Goal: Answer question/provide support: Share knowledge or assist other users

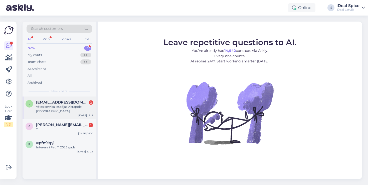
click at [84, 113] on div "[DATE] 15:18" at bounding box center [85, 115] width 15 height 4
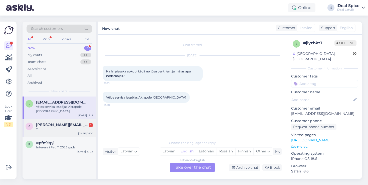
click at [79, 123] on span "[PERSON_NAME][EMAIL_ADDRESS][DOMAIN_NAME]" at bounding box center [62, 125] width 52 height 5
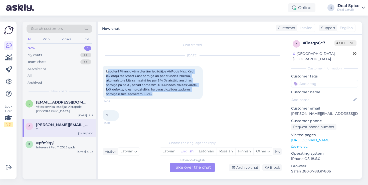
drag, startPoint x: 108, startPoint y: 70, endPoint x: 169, endPoint y: 91, distance: 64.2
click at [170, 91] on div "Labdien! Pirms divām dienām iegādājos AirPods Max. Kad ievietoju tās Smart Case…" at bounding box center [153, 82] width 100 height 33
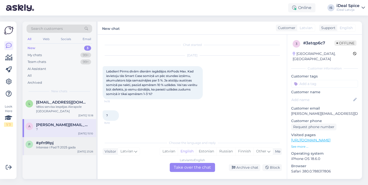
click at [53, 141] on span "#pfn9ltpj" at bounding box center [45, 143] width 18 height 5
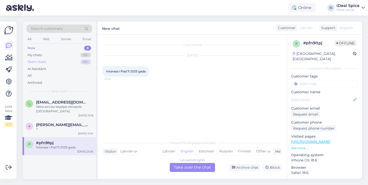
click at [44, 59] on div "Team chats" at bounding box center [37, 61] width 19 height 5
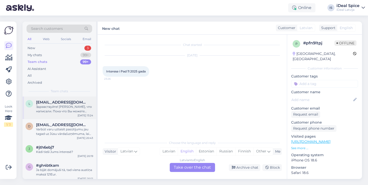
click at [65, 116] on div "l lanaskola4@gmail.com Здравствуйте! Спасибо, что написали. Пока что Вы можете …" at bounding box center [60, 107] width 74 height 23
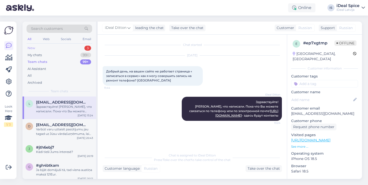
click at [70, 49] on div "New 3" at bounding box center [60, 48] width 66 height 7
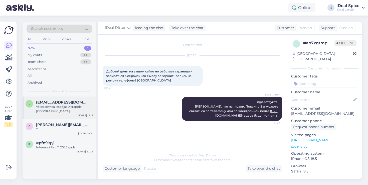
click at [59, 111] on div "l lienegr@icloud.com Vēlos servisa iespējas Akrapole Rīga Aug 10 15:18" at bounding box center [60, 107] width 74 height 23
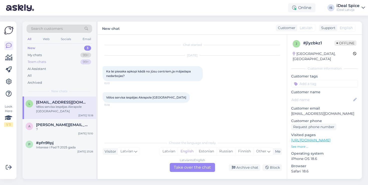
click at [52, 59] on div "Team chats 99+" at bounding box center [60, 61] width 66 height 7
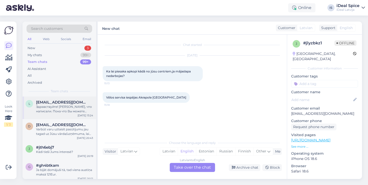
click at [42, 111] on div "Здравствуйте! [PERSON_NAME], что написали. Пока что Вы можете связаться по теле…" at bounding box center [64, 108] width 57 height 9
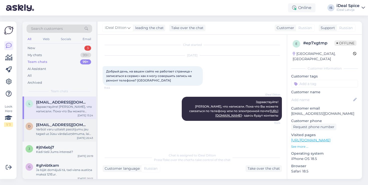
click at [74, 129] on div "Varbūt varu uztaisīt pasūtījumu jau tagad uz Jūsu vārda/uzņēmuma, lai arī būtu …" at bounding box center [64, 131] width 57 height 9
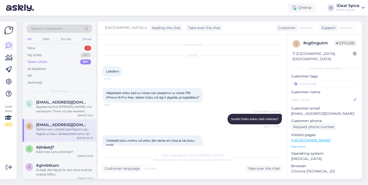
scroll to position [88, 0]
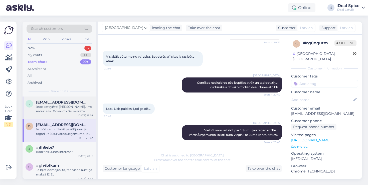
click at [75, 103] on span "[EMAIL_ADDRESS][DOMAIN_NAME]" at bounding box center [62, 102] width 52 height 5
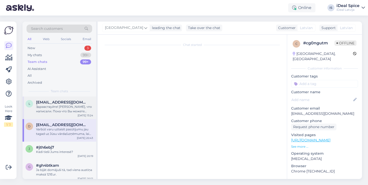
scroll to position [0, 0]
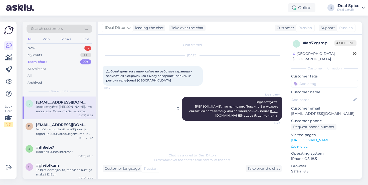
click at [227, 117] on link "[URL][DOMAIN_NAME]" at bounding box center [246, 113] width 63 height 8
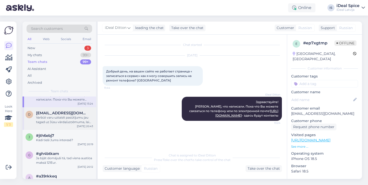
scroll to position [13, 0]
click at [53, 152] on span "#gh4btkam" at bounding box center [47, 153] width 23 height 5
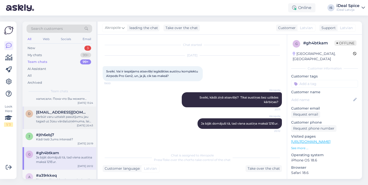
click at [67, 115] on div "Varbūt varu uztaisīt pasūtījumu jau tagad uz Jūsu vārda/uzņēmuma, lai arī būtu …" at bounding box center [64, 119] width 57 height 9
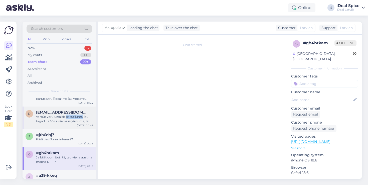
click at [67, 115] on div "Varbūt varu uztaisīt pasūtījumu jau tagad uz Jūsu vārda/uzņēmuma, lai arī būtu …" at bounding box center [64, 119] width 57 height 9
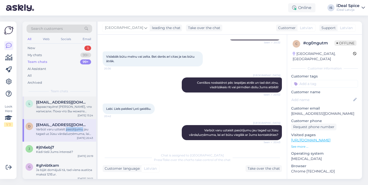
scroll to position [0, 0]
click at [60, 109] on div "Здравствуйте! [PERSON_NAME], что написали. Пока что Вы можете связаться по теле…" at bounding box center [64, 108] width 57 height 9
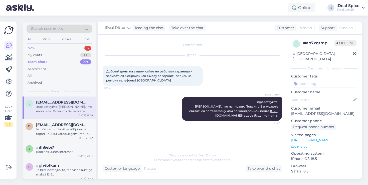
click at [72, 46] on div "New 3" at bounding box center [60, 48] width 66 height 7
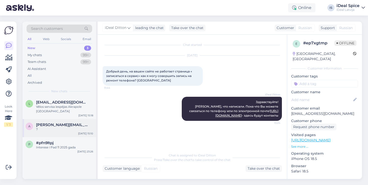
click at [51, 127] on div "?" at bounding box center [64, 129] width 57 height 5
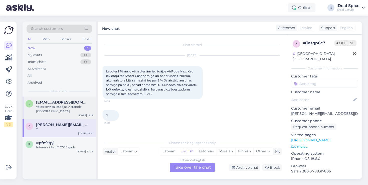
click at [57, 104] on div "Vēlos servisa iespējas Akrapole [GEOGRAPHIC_DATA]" at bounding box center [64, 108] width 57 height 9
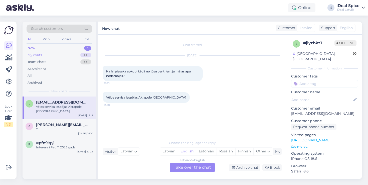
click at [48, 56] on div "My chats 99+" at bounding box center [60, 55] width 66 height 7
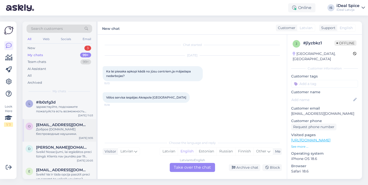
click at [55, 131] on div "Доброе [DOMAIN_NAME] беспроводные наушники." at bounding box center [64, 131] width 57 height 9
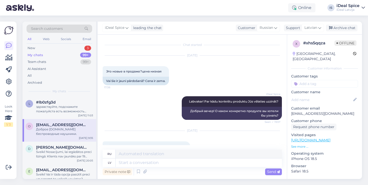
scroll to position [21, 0]
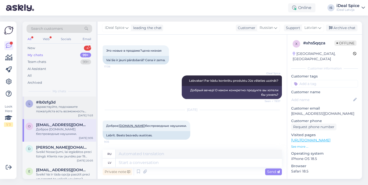
click at [54, 109] on div "здравствуйте, подскажите пожалуйста есть возможность вернуть airpods [PERSON_NA…" at bounding box center [64, 108] width 57 height 9
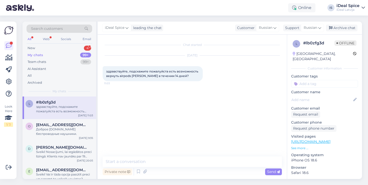
scroll to position [0, 0]
click at [50, 40] on div "Web" at bounding box center [46, 39] width 9 height 7
click at [31, 39] on div "All" at bounding box center [30, 39] width 6 height 7
click at [77, 48] on div "New 4" at bounding box center [60, 48] width 66 height 7
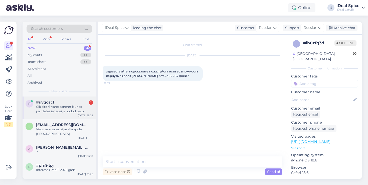
click at [72, 107] on div "Cik eiro € varet saņemt jaunas palnšetes iegadei ja nodod veco" at bounding box center [64, 108] width 57 height 9
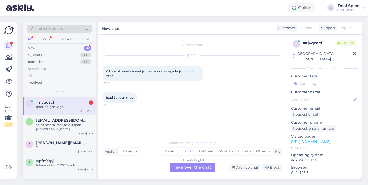
click at [344, 30] on span "English" at bounding box center [346, 27] width 13 height 5
click at [332, 28] on div "Support" at bounding box center [327, 27] width 16 height 5
click at [345, 30] on span "English" at bounding box center [346, 27] width 13 height 5
click at [324, 29] on div "Support" at bounding box center [327, 27] width 16 height 5
click at [203, 164] on div "Latvian to English Take over the chat" at bounding box center [192, 167] width 45 height 9
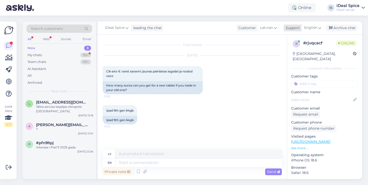
click at [312, 29] on span "English" at bounding box center [310, 28] width 13 height 6
type input "latv"
click at [286, 52] on link "Latvian" at bounding box center [304, 50] width 55 height 8
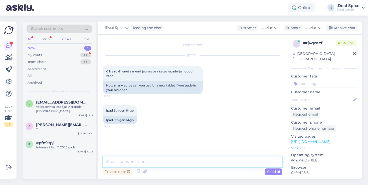
click at [120, 159] on textarea at bounding box center [192, 161] width 179 height 11
type textarea "S"
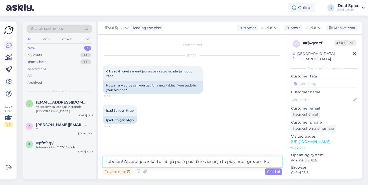
click at [146, 161] on textarea "Labdien! Atverot jeb iekārtu labajā pusē parādīsies iespēja to pievienot grozam…" at bounding box center [192, 161] width 179 height 11
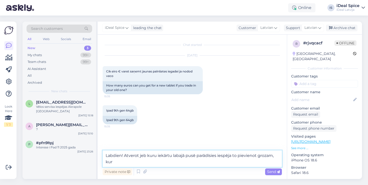
click at [172, 157] on textarea "Labdien! Atverot jeb kuru iekārtu labajā pusē parādīsies iespēja to pievienot g…" at bounding box center [192, 158] width 179 height 17
drag, startPoint x: 137, startPoint y: 162, endPoint x: 125, endPoint y: 156, distance: 12.9
click at [125, 156] on textarea "Labdien! Atverot jeb kuru iekārtu un labajā pusē parādīsies iespēja to pievieno…" at bounding box center [192, 158] width 179 height 17
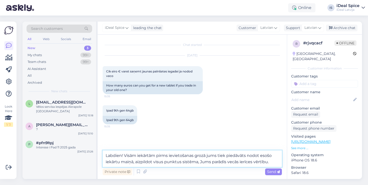
click at [182, 163] on textarea "Labdien! Visām iekārtām pirms ievietošanas grozā jums tiek piedāvāts nodot esoš…" at bounding box center [192, 158] width 179 height 17
click at [202, 162] on textarea "Labdien! Visām iekārtām pirms ievietošanas grozā jums tiek piedāvāts nodot esoš…" at bounding box center [192, 158] width 179 height 17
type textarea "Labdien! Visām iekārtām pirms ievietošanas grozā jums tiek piedāvāts nodot esoš…"
click at [275, 172] on span "Send" at bounding box center [273, 171] width 13 height 5
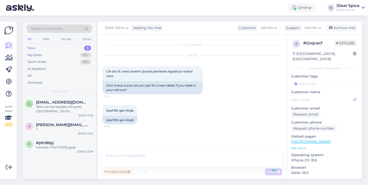
scroll to position [9, 0]
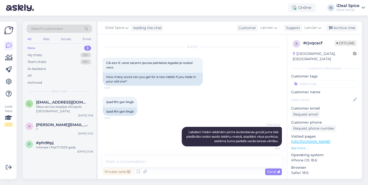
click at [55, 48] on div "New 3" at bounding box center [60, 48] width 66 height 7
click at [50, 147] on div "p #pfn9ltpj Interese i Pad 11 2025 gada Aug 9 23:26" at bounding box center [60, 146] width 74 height 18
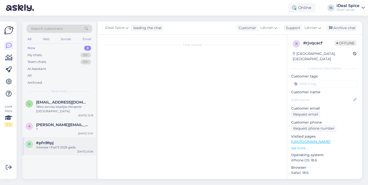
scroll to position [0, 0]
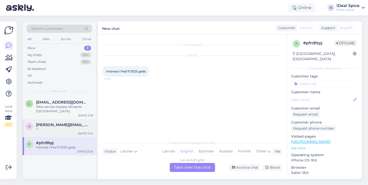
click at [62, 123] on span "[PERSON_NAME][EMAIL_ADDRESS][DOMAIN_NAME]" at bounding box center [62, 125] width 52 height 5
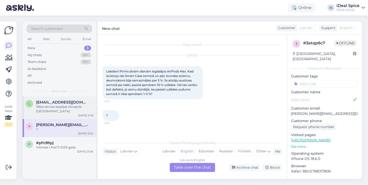
click at [52, 103] on span "[EMAIL_ADDRESS][DOMAIN_NAME]" at bounding box center [62, 102] width 52 height 5
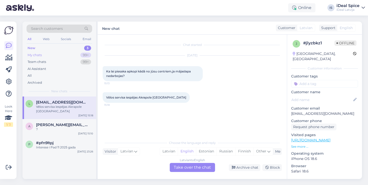
click at [62, 55] on div "My chats 99+" at bounding box center [60, 55] width 66 height 7
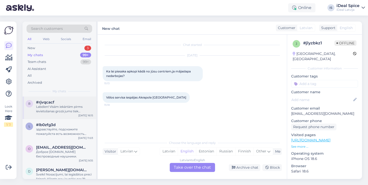
click at [71, 104] on div "Labdien! Visām iekārtām pirms ievietošanas grozā jums tiek piedāvāts nodot esoš…" at bounding box center [64, 108] width 57 height 9
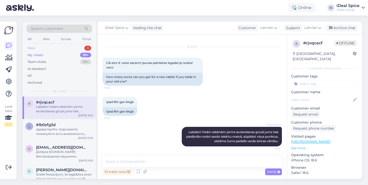
click at [68, 49] on div "New 3" at bounding box center [60, 48] width 66 height 7
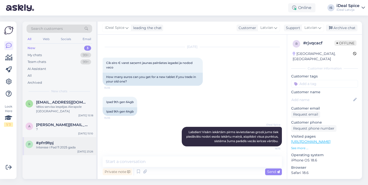
click at [64, 137] on div "p #pfn9ltpj Interese i Pad 11 2025 gada Aug 9 23:26" at bounding box center [60, 146] width 74 height 18
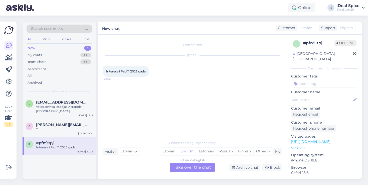
scroll to position [0, 0]
click at [295, 146] on p "See more ..." at bounding box center [324, 148] width 67 height 5
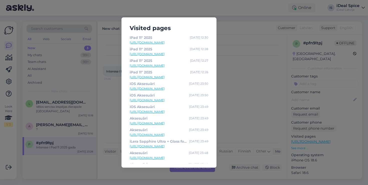
click at [250, 78] on div "Visited pages iPad 11" 2025 Aug 10 12:30 https://www.shop.cec.lv/ipad-11-2025?c…" at bounding box center [184, 92] width 368 height 185
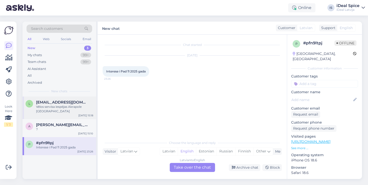
click at [45, 101] on span "[EMAIL_ADDRESS][DOMAIN_NAME]" at bounding box center [62, 102] width 52 height 5
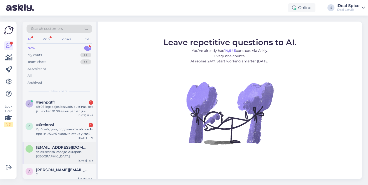
click at [75, 150] on div "Vēlos servisa iespējas Akrapole [GEOGRAPHIC_DATA]" at bounding box center [64, 154] width 57 height 9
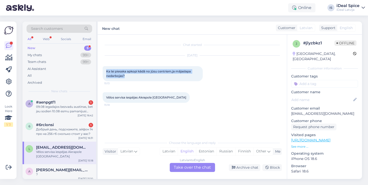
drag, startPoint x: 112, startPoint y: 68, endPoint x: 188, endPoint y: 81, distance: 76.9
click at [188, 81] on div "Ka lai piesaka apkopi kādā no jūsu centriem,ja mājaslapa nedarbojas? 15:13" at bounding box center [153, 73] width 100 height 15
click at [218, 132] on div "Chat started [DATE] Ka lai piesaka apkopi kādā no jūsu centriem,ja mājaslapa ne…" at bounding box center [195, 86] width 184 height 93
click at [194, 171] on div "Latvian to English Take over the chat" at bounding box center [192, 167] width 45 height 9
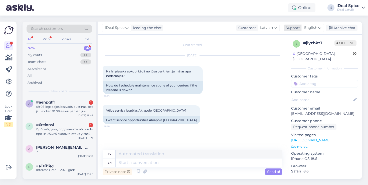
click at [323, 29] on div "English" at bounding box center [313, 28] width 23 height 8
type input "latv"
click at [280, 53] on link "Latvian" at bounding box center [304, 50] width 55 height 8
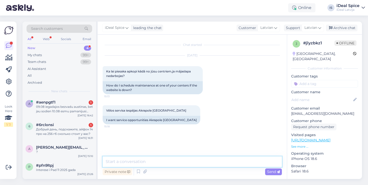
click at [155, 157] on textarea at bounding box center [192, 161] width 179 height 11
click at [148, 162] on textarea "Labdien! Dotajā brīdi ir tehniskas problēmas" at bounding box center [192, 161] width 179 height 11
click at [152, 162] on textarea "Labdien! Dotajā brīdi ir tehniskas problēmas" at bounding box center [192, 161] width 179 height 11
click at [217, 160] on textarea "Labdien! Dotajā brīdi ir novērotas tehniskas problēmas" at bounding box center [192, 161] width 179 height 11
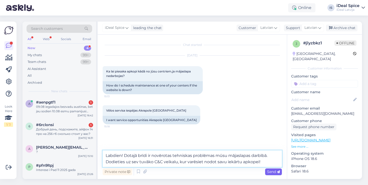
type textarea "Labdien! Dotajā brīdi ir novērotas tehniskas problēmas mūsu mājaslapas darbībā.…"
click at [276, 172] on span "Send" at bounding box center [273, 171] width 13 height 5
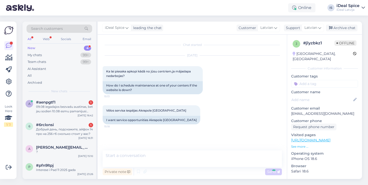
scroll to position [9, 0]
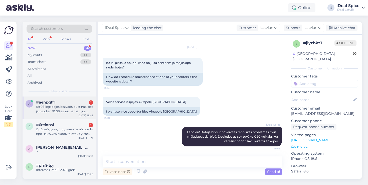
click at [71, 112] on div "09.08 iegadajos bezvadu austinas, bet jau sodien 10.08 esmu pamanijusi vairakas…" at bounding box center [64, 108] width 57 height 9
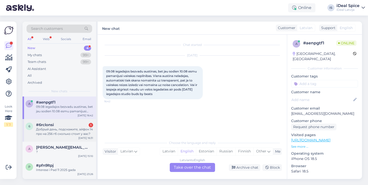
click at [60, 134] on div "Добрый день, подскажите, айфон 14 про на 256 гб сколько стоит у вас?" at bounding box center [64, 131] width 57 height 9
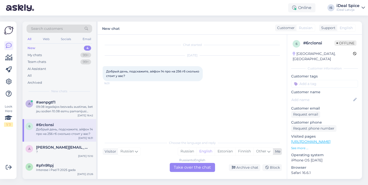
click at [279, 151] on div "Me" at bounding box center [276, 151] width 7 height 5
type input "[GEOGRAPHIC_DATA]"
click at [216, 140] on link "Latvian" at bounding box center [229, 139] width 55 height 8
click at [196, 170] on div "Russian to Latvian Take over the chat" at bounding box center [192, 167] width 45 height 9
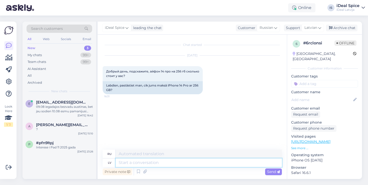
click at [129, 163] on textarea at bounding box center [199, 162] width 166 height 9
type textarea "S"
type textarea "Labdien"
type textarea "Привет"
type textarea "Labdien !"
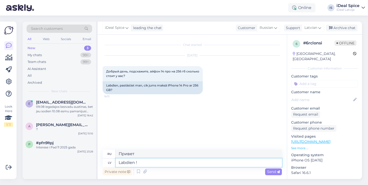
type textarea "Привет!"
type textarea "Labdien"
type textarea "Привет"
type textarea "L"
type textarea "S"
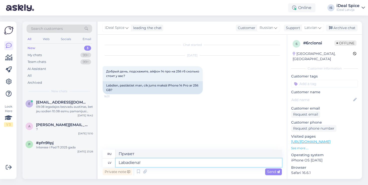
type textarea "Labadiena!"
type textarea "Привет!"
type textarea "Lab"
type textarea "Хороший"
type textarea "Labdien"
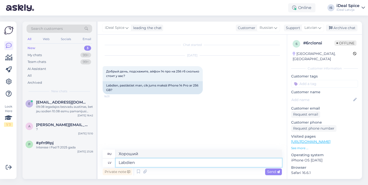
type textarea "Привет"
type textarea "L"
type textarea "LA"
type textarea "[GEOGRAPHIC_DATA]"
type textarea "La"
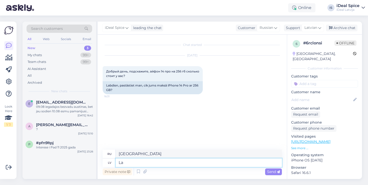
type textarea "The"
type textarea "Labdien"
type textarea "Привет"
type textarea "Labdien ,"
type textarea "Привет,"
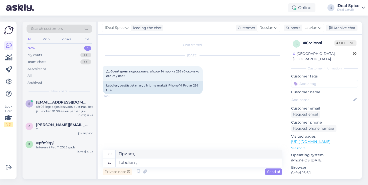
click at [310, 139] on link "[URL][DOMAIN_NAME]" at bounding box center [310, 141] width 39 height 5
click at [141, 164] on textarea "Labdien ," at bounding box center [199, 162] width 166 height 9
type textarea "Labdien , Pārdošanā"
type textarea "Здравствуйте, Продается"
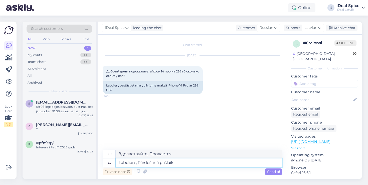
type textarea "Labdien , Pārdošanā pašlaik i"
type textarea "Здравствуйте, уже в продаже"
type textarea "Labdien , Pārdošanā pašlaik ir"
type textarea "Здравствуйте, в настоящее время в продаже есть"
type textarea "Labdien , Pārdošanā pašlaik ir Iphone"
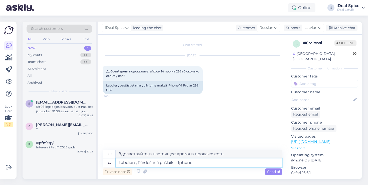
type textarea "Здравствуйте, iPhone в настоящее время продается."
type textarea "Labdien , Pārdošanā pašlaik ir Iphone 1"
type textarea "Здравствуйте, я сейчас продаю iPhone."
type textarea "Labdien , Pārdošanā pašlaik ir Iphone 15,"
type textarea "Здравствуйте, сейчас в продаже есть iPhone 15,"
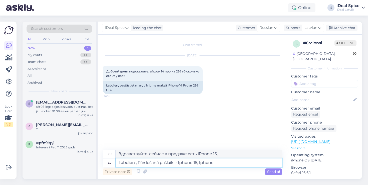
type textarea "Labdien , Pārdošanā pašlaik ir Iphone 15, Iphone"
type textarea "Здравствуйте, в настоящее время продается iPhone 15, iPhone"
type textarea "Labdien , Pārdošanā pašlaik ir Iphone 15, Iphone 16"
type textarea "Здравствуйте, сейчас в продаже iPhone 15, iPhone 16."
type textarea "Labdien , Pārdošanā pašlaik ir Iphone 15, Iphone 16,"
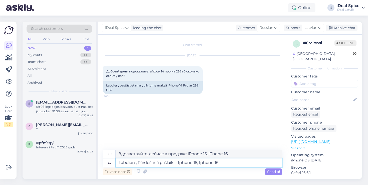
type textarea "Здравствуйте, в настоящее время в продаже имеются iPhone 15, iPhone 16,"
type textarea "Labdien , Pārdošanā pašlaik ir Iphone 15, Iphone 16, Iph"
type textarea "Здравствуйте, сейчас в продаже есть iPhone 15, iPhone 16, IPhone"
type textarea "Labdien , Pārdošanā pašlaik ir Iphone 15, Iphone 16, Iphone"
type textarea "Здравствуйте, в настоящее время в продаже есть iPhone 15, iPhone 16, iPhone"
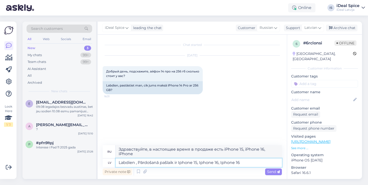
type textarea "Labdien , Pārdošanā pašlaik ir Iphone 15, Iphone 16, Iphone 16e"
type textarea "Здравствуйте, сейчас в продаже iPhone 15, iPhone 16, iPhone 16e."
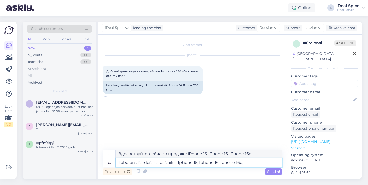
type textarea "Labdien , Pārdošanā pašlaik ir Iphone 15, Iphone 16, Iphone 16e,"
type textarea "Здравствуйте, в настоящее время в продаже имеются iPhone 15, iPhone 16, iPhone …"
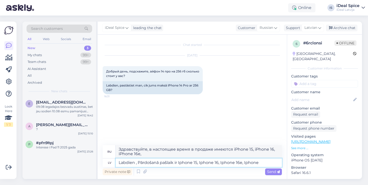
type textarea "Labdien , Pārdošanā pašlaik ir Iphone 15, Iphone 16, Iphone 16e, Iphone"
type textarea "Здравствуйте, в настоящее время в продаже есть iPhone 15, iPhone 16, iPhone 16e…"
type textarea "Labdien , Pārdošanā pašlaik ir Iphone 15, Iphone 16, Iphone 16e, Iphone 16"
type textarea "Здравствуйте, в настоящее время в продаже есть iPhone 15, iPhone 16, iPhone 16e…"
type textarea "Labdien , Pārdošanā pašlaik ir Iphone 15, Iphone 16, Iphone 16e, Iphone 16 Plus,"
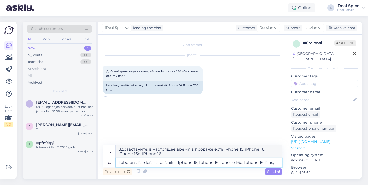
type textarea "Здравствуйте, в настоящее время в продаже имеются iPhone 15, iPhone 16, iPhone …"
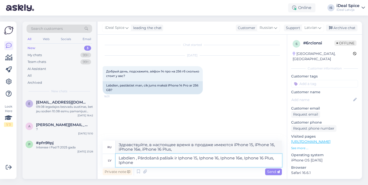
type textarea "Labdien , Pārdošanā pašlaik ir Iphone 15, Iphone 16, Iphone 16e, Iphone 16 Plus…"
type textarea "Здравствуйте, в настоящее время в продаже имеются iPhone 15, iPhone 16, iPhone …"
type textarea "Labdien , Pārdošanā pašlaik ir Iphone 15, Iphone 16, Iphone 16e, Iphone 16 Plus…"
type textarea "Здравствуйте, в настоящее время в продаже есть iPhone 15, iPhone 16, iPhone 16e…"
click at [215, 156] on textarea "Labdien , Pārdošanā pašlaik ir Iphone 15, Iphone 16, Iphone 16e, Iphone 16 Plus…" at bounding box center [199, 160] width 166 height 13
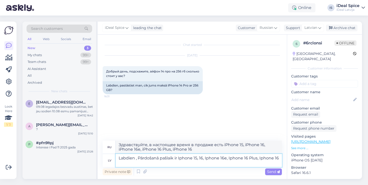
type textarea "Labdien , Pārdošanā pašlaik ir Iphone 15,16, Iphone 16e, Iphone 16 Plus, Iphone…"
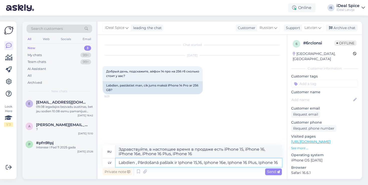
type textarea "Здравствуйте, в настоящее время в продаже есть iPhone 15,16, iPhone 16e, iPhone…"
type textarea "Labdien , Pārdošanā pašlaik ir Iphone 116, Iphone 16e, Iphone 16 Plus, Iphone 16"
type textarea "Здравствуйте, в настоящее время в продаже имеются iPhone 116, iPhone 16e, iPhon…"
type textarea "Labdien , Pārdošanā pašlaik ir Iphone 15 16, Iphone 16e, Iphone 16 Plus, Iphone…"
type textarea "Здравствуйте, в настоящее время в продаже есть iPhone 15 16, iPhone 16e, iPhone…"
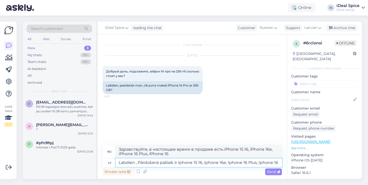
click at [221, 163] on textarea "Labdien , Pārdošanā pašlaik ir Iphone 15 16, Iphone 16e, Iphone 16 Plus, Iphone…" at bounding box center [199, 162] width 166 height 9
click at [220, 161] on textarea "Labdien , Pārdošanā pašlaik ir Iphone 15 16, Iphone 16e, Iphone 16 Plus, Iphone…" at bounding box center [199, 162] width 166 height 9
type textarea "Labdien , Pārdošanā pašlaik ir Iphone 15 16, 16e, Iphone 16 Plus, Iphone 16"
type textarea "Здравствуйте, в настоящее время в продаже имеются iPhone 15, 16, 16e, iPhone 16…"
click at [229, 163] on textarea "Labdien , Pārdošanā pašlaik ir Iphone 15 16, 16e, Iphone 16 Plus, Iphone 16" at bounding box center [199, 162] width 166 height 9
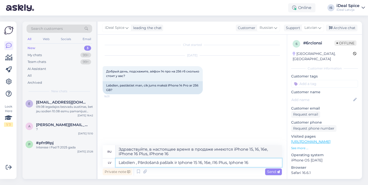
type textarea "Labdien , Pārdošanā pašlaik ir Iphone 15 16, 16e, 16 Plus, Iphone 16"
type textarea "Здравствуйте, в настоящее время в продаже есть iPhone 15 16, 16e, 16 Plus, iPho…"
click at [198, 163] on textarea "Labdien , Pārdošanā pašlaik ir Iphone 15 16, 16e, 16 Plus, Iphone 16" at bounding box center [199, 162] width 166 height 9
type textarea "Labdien , Pārdošanā pašlaik ir Iphone 15, 16, 16e, 16 Plus, Iphone 16"
type textarea "Здравствуйте, в настоящее время в продаже есть iPhone 15, 16, 16e, 16 Plus, iPh…"
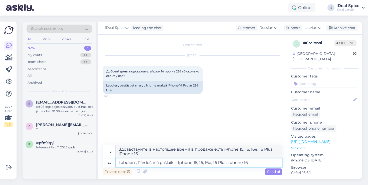
click at [244, 163] on textarea "Labdien , Pārdošanā pašlaik ir Iphone 15, 16, 16e, 16 Plus, Iphone 16" at bounding box center [199, 162] width 166 height 9
type textarea "Labdien , Pārdošanā pašlaik ir Iphone 15, 16, 16e, 16 Plus, 16"
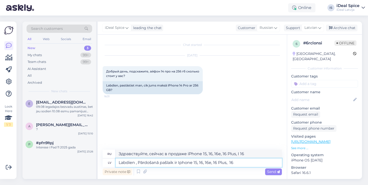
type textarea "Здравствуйте, в настоящее время в продаже имеются iPhone 15, 16, 16e, 16 Plus, …"
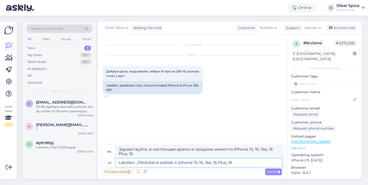
click at [242, 164] on textarea "Labdien , Pārdošanā pašlaik ir Iphone 15, 16, 16e, 16 Plus, 16" at bounding box center [199, 162] width 166 height 9
type textarea "Labdien , Pārdošanā pašlaik ir Iphone 15, 16, 16e, 16 Plus, 16 Pro"
type textarea "Здравствуйте, сейчас в продаже iPhone 15, 16, 16e, 16 Plus, 16 Pro."
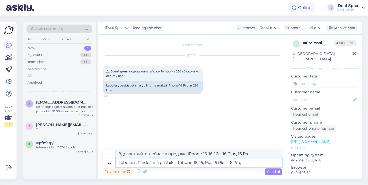
type textarea "Labdien , Pārdošanā pašlaik ir Iphone 15, 16, 16e, 16 Plus, 16 Pro,"
type textarea "Здравствуйте, в настоящее время в продаже имеются iPhone 15, 16, 16e, 16 Plus, …"
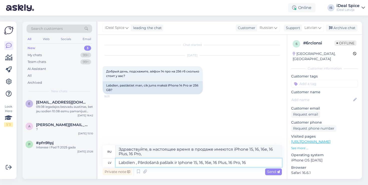
type textarea "Labdien , Pārdošanā pašlaik ir Iphone 15, 16, 16e, 16 Plus, 16 Pro, 16"
type textarea "Здравствуйте, в настоящее время в продаже имеются iPhone 15, 16, 16e, 16 Plus, …"
type textarea "Labdien , Pārdošanā pašlaik ir Iphone 15, 16, 16e, 16 Plus, 16 Pro, 16 PRo"
type textarea "Здравствуйте, сейчас в продаже iPhone 15, 16, 16e, 16 Plus, 16 Pro, 16 PRo"
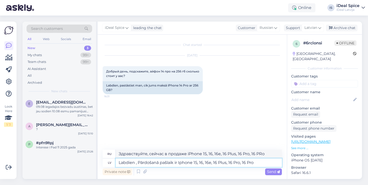
type textarea "Labdien , Pārdošanā pašlaik ir Iphone 15, 16, 16e, 16 Plus, 16 Pro, 16 Pro"
type textarea "Здравствуйте, сейчас в продаже iPhone 15, 16, 16e, 16 Plus, 16 Pro, 16 Pro."
type textarea "Labdien , Pārdošanā pašlaik ir Iphone 15, 16, 16e, 16 Plus, 16 Pro, 16 Pro Max"
type textarea "Здравствуйте, сейчас в продаже iPhone 15, 16, 16e, 16 Plus, 16 Pro, 16 Pro Max."
click at [198, 162] on textarea "Labdien , Pārdošanā pašlaik ir Iphone 15, 16, 16e, 16 Plus, 16 Pro, 16 Pro Max" at bounding box center [199, 162] width 166 height 9
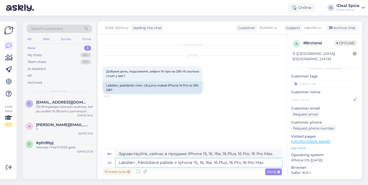
type textarea "Labdien , Pārdošanā pašlaik ir Iphone 15, , 16, 16e, 16 Plus, 16 Pro, 16 Pro Max"
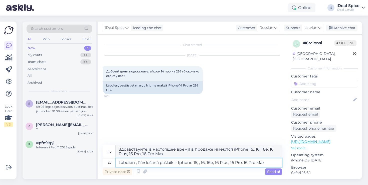
type textarea "Здравствуйте, в настоящее время в продаже имеются iPhone 15, , 16, 16e, 16 Plus…"
type textarea "Labdien , Pārdošanā pašlaik ir Iphone 15, 15, 16, 16e, 16 Plus, 16 Pro, 16 Pro …"
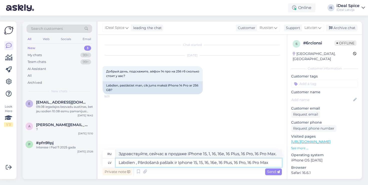
type textarea "Здравствуйте, сейчас в продаже iPhone 15, 15, 16, 16e, 16 Plus, 16 Pro, 16 Pro …"
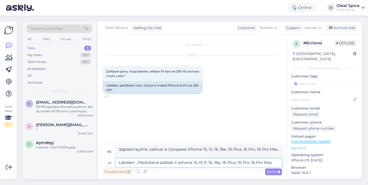
type textarea "Labdien , Pārdošanā pašlaik ir Iphone 15, 15 Pl, 16, 16e, 16 Plus, 16 Pro, 16 P…"
type textarea "Здравствуйте, в настоящее время в продаже имеются iPhone 15, 15 Pl, 16, 16e, 16…"
type textarea "Labdien , Pārdošanā pašlaik ir Iphone 15, 15 Plus, 16, 16e, 16 Plus, 16 Pro, 16…"
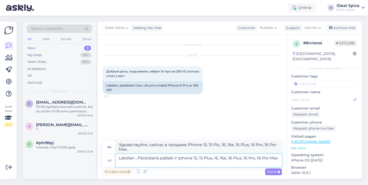
type textarea "Здравствуйте, в настоящее время в продаже имеются iPhone 15, 15 Plus, 16, 16e, …"
click at [237, 167] on textarea "Labdien , Pārdošanā pašlaik ir Iphone 15, 15 Plus, 16, 16e, 16 Plus, 16 Pro, 16…" at bounding box center [199, 160] width 166 height 13
type textarea "Labdien , Pārdošanā pašlaik ir Iphone 15, 15 Plus, 16, 16e, 16 Plus, 16 Pro, 16…"
type textarea "Здравствуйте! Сейчас в продаже iPhone 15, 15 Plus, 16, 16e, 16 Plus, 16 Pro, 16…"
click at [137, 159] on textarea "Labdien , Pārdošanā pašlaik ir Iphone 15, 15 Plus, 16, 16e, 16 Plus, 16 Pro, 16…" at bounding box center [199, 160] width 166 height 13
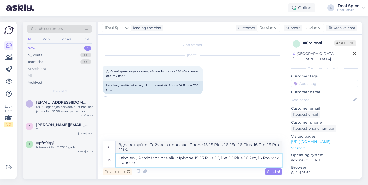
type textarea "Labdien , I Pārdošanā pašlaik ir Iphone 15, 15 Plus, 16, 16e, 16 Plus, 16 Pro, …"
type textarea "Здравствуйте, я продаю iPhone 15, 15 Plus, 16, 16e, 16 Plus, 16 Pro, 16 Pro Max…"
type textarea "Labdien , Ip Pārdošanā pašlaik ir Iphone 15, 15 Plus, 16, 16e, 16 Plus, 16 Pro,…"
type textarea "Здравствуйте, IP. Сейчас в продаже iPhone 15, 15 Plus, 16, 16e, 16 Plus, 16 Pro…"
type textarea "Labdien , Ipho Pārdošanā pašlaik ir Iphone 15, 15 Plus, 16, 16e, 16 Plus, 16 Pr…"
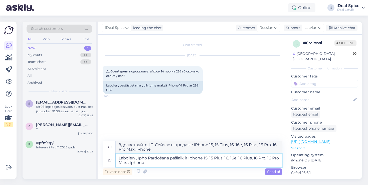
type textarea "Здравствуйте, iPhone. Сейчас в продаже iPhone 15, 15 Plus, 16, 16e, 16 Plus, 16…"
type textarea "Labdien , Iphone Pārdošanā pašlaik ir Iphone 15, 15 Plus, 16, 16e, 16 Plus, 16 …"
type textarea "Здравствуйте! В настоящее время в продаже iPhone 15, 15 Plus, 16, 16e, 16 Plus,…"
type textarea "Labdien , Iphone Pārdošanā pašlaik ir Iphone 15, 15 Plus, 16, 16e, 16 Plus, 16 …"
type textarea "Здравствуйте! В настоящее время в продаже имеются iPhone 15, 15 Plus, 16, 16e, …"
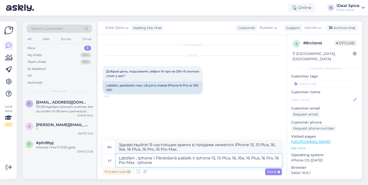
type textarea "Labdien , Iphone 14 Pārdošanā pašlaik ir Iphone 15, 15 Plus, 16, 16e, 16 Plus, …"
type textarea "Здравствуйте, iPhone 14. Сейчас в продаже есть iPhone 15, 15 Plus, 16, 16e, 16 …"
type textarea "Labdien , Iphone 14 PRo Pārdošanā pašlaik ir Iphone 15, 15 Plus, 16, 16e, 16 Pl…"
type textarea "Здравствуйте, iPhone 14 PRO. Сейчас в продаже iPhone 15, 15 Plus, 16, 16e, 16 P…"
type textarea "Labdien , Iphone 14 Pr Pārdošanā pašlaik ir Iphone 15, 15 Plus, 16, 16e, 16 Plu…"
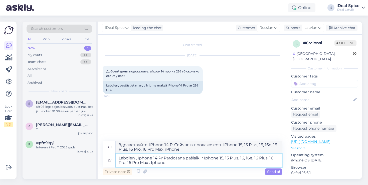
type textarea "Здравствуйте, iPhone 14 Pr. Сейчас в продаже iPhone 15, 15 Plus, 16, 16e, 16 Pl…"
type textarea "Labdien , Iphone 14 Pro Pārdošanā pašlaik ir Iphone 15, 15 Plus, 16, 16e, 16 Pl…"
type textarea "Здравствуйте, iPhone 14 Pro. Сейчас в продаже iPhone 15, 15 Plus, 16, 16e, 16 P…"
type textarea "Labdien , Iphone 14 Pro vai Pārdošanā pašlaik ir Iphone 15, 15 Plus, 16, 16e, 1…"
type textarea "Здравствуйте, iPhone 14 Pro va. Сейчас в продаже iPhone 15, 15 Plus, 16, 16e, 1…"
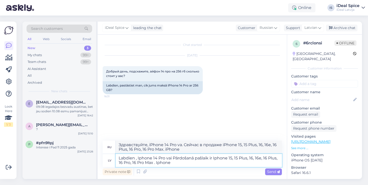
type textarea "Labdien , Iphone 14 Pro vair Pārdošanā pašlaik ir Iphone 15, 15 Plus, 16, 16e, …"
type textarea "Здравствуйте! iPhone 14 Pro и iPhone 15, 15 Plus, 16, 16e, 16 Plus, 16 Pro, 16 …"
type textarea "Labdien , Iphone 14 Pro vairs Pārdošanā pašlaik ir Iphone 15, 15 Plus, 16, 16e,…"
type textarea "Здравствуйте, iPhone 14 Pro больше не доступен. Сейчас в продаже iPhone 15, 15 …"
type textarea "Labdien , Iphone 14 Pro vairs netiek pārdot Pārdošanā pašlaik ir Iphone 15, 15 …"
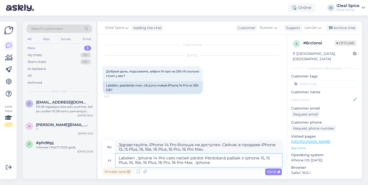
type textarea "Здравствуйте, iPhone 14 Pro больше не продаётся. Сейчас в продаже iPhone 15, 15…"
type textarea "Labdien , Iphone 14 Pro vairs netiek pārdots mū Pārdošanā pašlaik ir Iphone 15,…"
type textarea "Здравствуйте, iPhone 14 Pro больше не продаётся. Сейчас в продаже iPhone 15, 15…"
type textarea "Labdien , Iphone 14 Pro vairs netiek pārdots mūs Pārdošanā pašlaik ir Iphone 15…"
type textarea "Здравствуйте, iPhone 14 Pro больше не продаётся в нашем магазине. Сейчас в прод…"
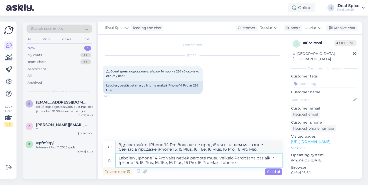
type textarea "Labdien , Iphone 14 Pro vairs netiek pārdots mūsu veikalos Pārdošanā pašlaik ir…"
type textarea "Здравствуйте, iPhone 14 Pro больше не продаётся в наших магазинах. Сейчас в про…"
click at [239, 164] on textarea "Labdien , Iphone 14 Pro vairs netiek pārdots mūsu veikalos. Pārdošanā pašlaik i…" at bounding box center [199, 160] width 166 height 13
type textarea "Labdien , Iphone 14 Pro vairs netiek pārdots mūsu veikalos. Pārdošanā pašlaik i…"
click at [271, 171] on span "Send" at bounding box center [273, 171] width 13 height 5
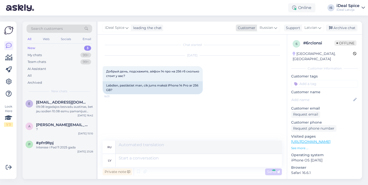
scroll to position [3, 0]
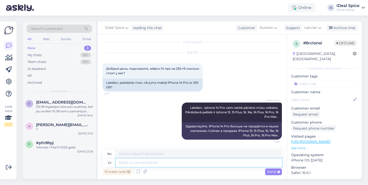
click at [149, 163] on textarea at bounding box center [199, 162] width 166 height 9
paste textarea "[URL][DOMAIN_NAME]"
type textarea "[URL][DOMAIN_NAME]"
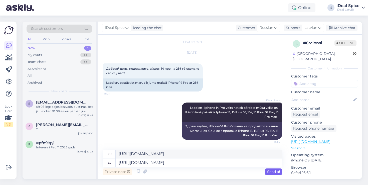
click at [270, 171] on span "Send" at bounding box center [273, 171] width 13 height 5
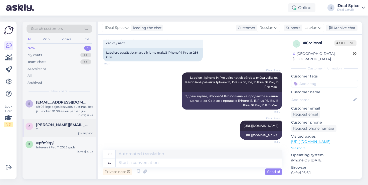
click at [44, 131] on div "a [PERSON_NAME][EMAIL_ADDRESS][DOMAIN_NAME] ? [DATE] 15:10" at bounding box center [60, 128] width 74 height 18
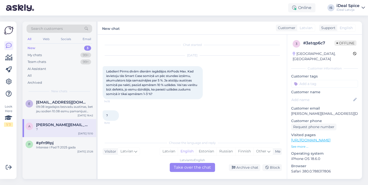
scroll to position [0, 0]
click at [59, 147] on div "Interese i Pad 11 2025 gada" at bounding box center [64, 147] width 57 height 5
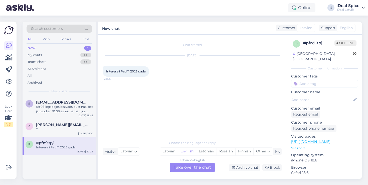
click at [201, 168] on div "Latvian to English Take over the chat" at bounding box center [192, 167] width 45 height 9
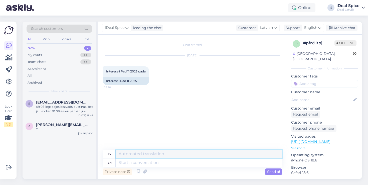
click at [154, 156] on textarea at bounding box center [199, 154] width 166 height 9
click at [319, 27] on icon at bounding box center [319, 28] width 3 height 6
click at [298, 48] on link "Latvian" at bounding box center [304, 50] width 55 height 8
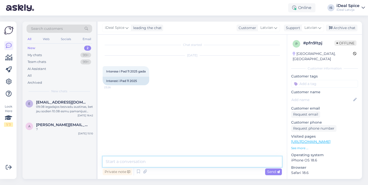
click at [166, 160] on textarea at bounding box center [192, 161] width 179 height 11
paste textarea "[URL][DOMAIN_NAME]"
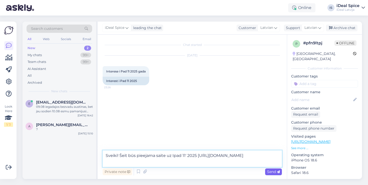
type textarea "Sveiki! Šeit būs pieejama saite uz Ipad 11' 2025 [URL][DOMAIN_NAME]"
click at [270, 172] on span "Send" at bounding box center [273, 171] width 13 height 5
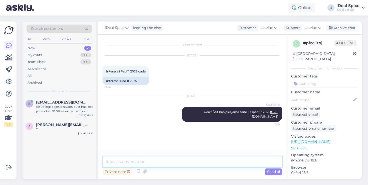
click at [173, 165] on textarea at bounding box center [192, 161] width 179 height 11
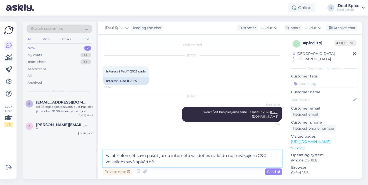
click at [126, 163] on textarea "Varat noformēt savu pasūtijumu internetā vai doties uz kādu no tuvākajiem C&C v…" at bounding box center [192, 158] width 179 height 17
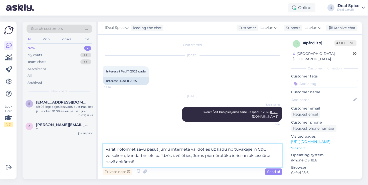
click at [234, 149] on textarea "Varat noformēt savu pasūtijumu internetā vai doties uz kādu no tuvākajiem C&C v…" at bounding box center [192, 155] width 179 height 23
drag, startPoint x: 135, startPoint y: 162, endPoint x: 108, endPoint y: 161, distance: 27.6
click at [108, 161] on textarea "Varat noformēt savu pasūtijumu internetā vai doties uz kādu no sev tuvākajiem C…" at bounding box center [192, 155] width 179 height 23
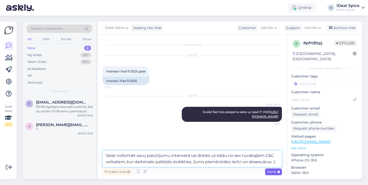
type textarea "Varat noformēt savu pasūtijumu internetā vai doties uz kādu no sev tuvākajiem C…"
click at [279, 170] on icon at bounding box center [278, 171] width 3 height 3
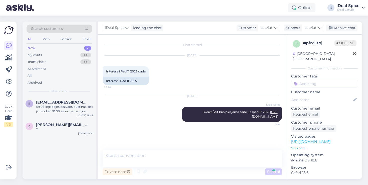
scroll to position [11, 0]
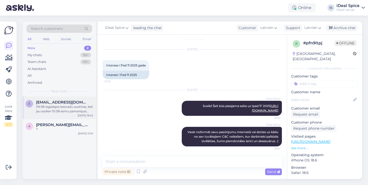
click at [71, 108] on div "09.08 iegadajos bezvadu austinas, bet jau sodien 10.08 esmu pamanijusi vairakas…" at bounding box center [64, 108] width 57 height 9
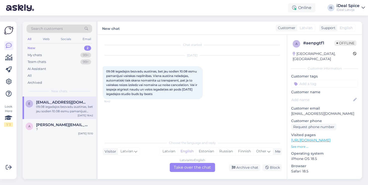
scroll to position [0, 0]
click at [45, 47] on div "New 2" at bounding box center [60, 48] width 66 height 7
click at [42, 61] on div "Team chats" at bounding box center [37, 61] width 19 height 5
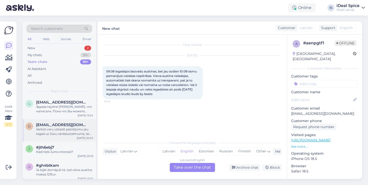
click at [64, 127] on div "Varbūt varu uztaisīt pasūtījumu jau tagad uz Jūsu vārda/uzņēmuma, lai arī būtu …" at bounding box center [64, 131] width 57 height 9
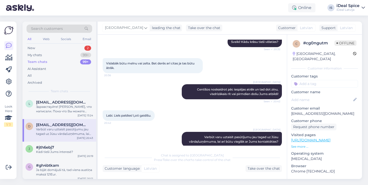
scroll to position [79, 0]
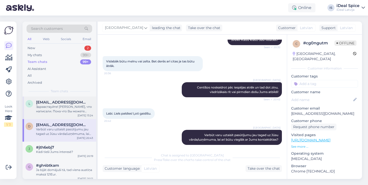
click at [66, 108] on div "Здравствуйте! [PERSON_NAME], что написали. Пока что Вы можете связаться по теле…" at bounding box center [64, 108] width 57 height 9
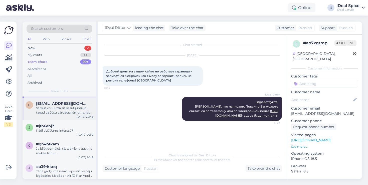
scroll to position [33, 0]
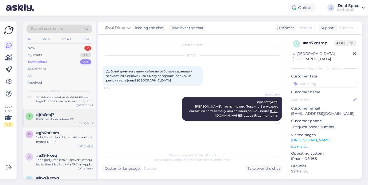
click at [72, 121] on div "j #jth6ebj7 Kādi tieši Jums interesē? [DATE] 20:19" at bounding box center [60, 118] width 74 height 18
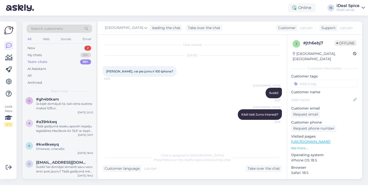
scroll to position [67, 0]
click at [67, 127] on div "Tādā gadījumā iesaku apsvērt iespēju iegādāties MacBook Air 13,6" ar Apple M3 p…" at bounding box center [64, 128] width 57 height 9
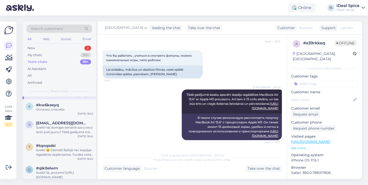
scroll to position [106, 0]
click at [66, 128] on div "Sveiki! Vai domājat iemainīt savu veco ierīci pret jaunu? Tādā gadījumā mēs uz …" at bounding box center [64, 129] width 57 height 9
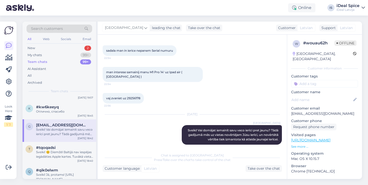
scroll to position [103, 0]
click at [76, 105] on div "#kw6keeyq" at bounding box center [64, 107] width 57 height 5
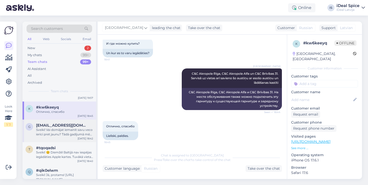
scroll to position [184, 0]
click at [48, 152] on div "Sveiki! 😊 Diemžēl Baltijā nav iespējas iegādāties Apple kartes. Tuvākā vieta ir…" at bounding box center [64, 154] width 57 height 9
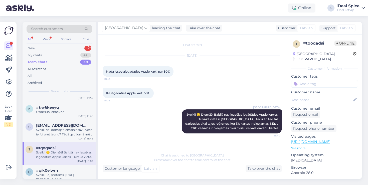
scroll to position [0, 0]
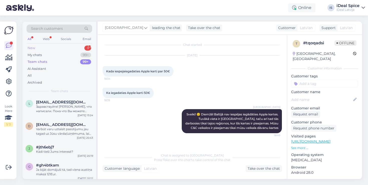
click at [69, 49] on div "New 3" at bounding box center [60, 48] width 66 height 7
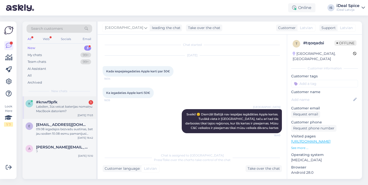
click at [43, 104] on div "Labdien, Jūs veicat baterijas nomaiņu MacBook datoriem?" at bounding box center [64, 108] width 57 height 9
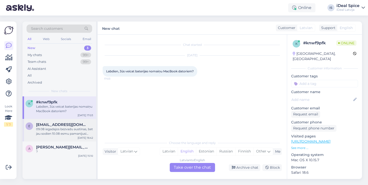
click at [47, 135] on div "09.08 iegadajos bezvadu austinas, bet jau sodien 10.08 esmu pamanijusi vairakas…" at bounding box center [64, 131] width 57 height 9
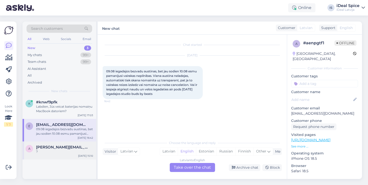
click at [55, 152] on div "?" at bounding box center [64, 152] width 57 height 5
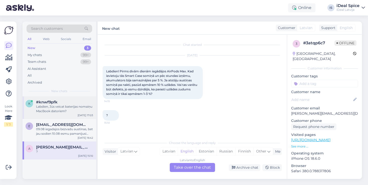
click at [52, 111] on div "Labdien, Jūs veicat baterijas nomaiņu MacBook datoriem?" at bounding box center [64, 108] width 57 height 9
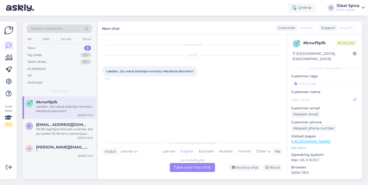
click at [91, 1] on div "Online IS iDeal Spice iDeal [GEOGRAPHIC_DATA]" at bounding box center [184, 8] width 368 height 16
click at [44, 64] on div "Team chats 99+" at bounding box center [60, 61] width 66 height 7
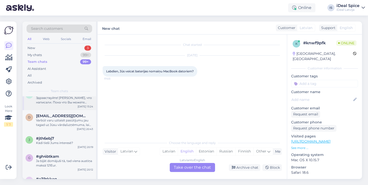
scroll to position [20, 0]
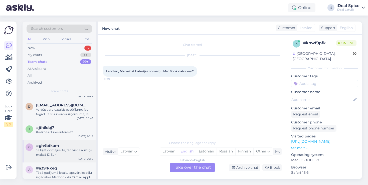
click at [53, 140] on div "g #gh4btkam Ja bijāt domājuši tā, tad viena austiņa maksā 121Eur. [DATE] 20:12" at bounding box center [60, 151] width 74 height 23
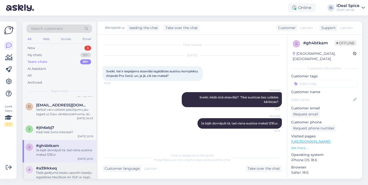
click at [51, 173] on div "Tādā gadījumā iesaku apsvērt iespēju iegādāties MacBook Air 13,6" ar Apple M3 p…" at bounding box center [64, 175] width 57 height 9
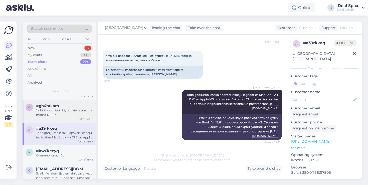
scroll to position [60, 0]
click at [58, 154] on div "Отлично, спасибо" at bounding box center [64, 155] width 57 height 5
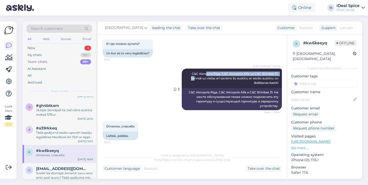
drag, startPoint x: 193, startPoint y: 76, endPoint x: 206, endPoint y: 75, distance: 12.3
click at [206, 75] on div "[GEOGRAPHIC_DATA], C&C Akropole Alfa un C&C Brīvibas 31. Servisā uz vietas arī …" at bounding box center [232, 79] width 100 height 20
click at [190, 72] on div "[GEOGRAPHIC_DATA], C&C Akropole Alfa un C&C Brīvibas 31. Servisā uz vietas arī …" at bounding box center [232, 79] width 100 height 20
drag, startPoint x: 191, startPoint y: 75, endPoint x: 266, endPoint y: 75, distance: 75.2
click at [266, 75] on div "[GEOGRAPHIC_DATA], C&C Akropole Alfa un C&C Brīvibas 31. Servisā uz vietas arī …" at bounding box center [232, 79] width 100 height 20
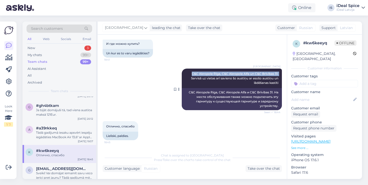
drag, startPoint x: 280, startPoint y: 74, endPoint x: 192, endPoint y: 74, distance: 87.7
click at [192, 74] on div "[GEOGRAPHIC_DATA], C&C Akropole Alfa un C&C Brīvibas 31. Servisā uz vietas arī …" at bounding box center [232, 79] width 100 height 20
copy span "C&C Akropole Rīga, C&C Akropole Alfa un C&C Brīvibas 31."
click at [54, 48] on div "New 3" at bounding box center [60, 48] width 66 height 7
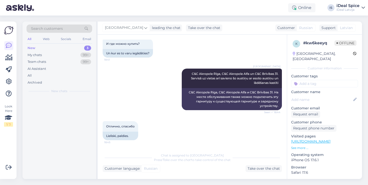
scroll to position [0, 0]
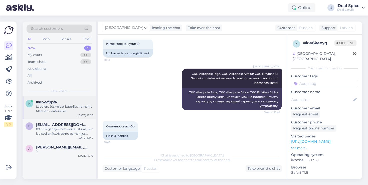
click at [51, 109] on div "Labdien, Jūs veicat baterijas nomaiņu MacBook datoriem?" at bounding box center [64, 108] width 57 height 9
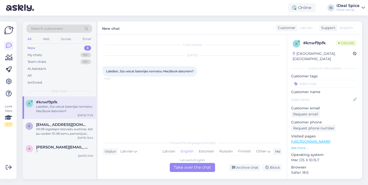
click at [207, 167] on div "Latvian to English Take over the chat" at bounding box center [192, 167] width 45 height 9
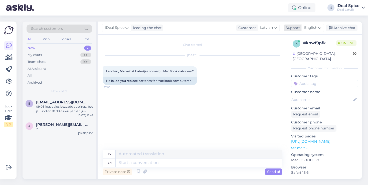
click at [317, 27] on span "English" at bounding box center [310, 28] width 13 height 6
click at [293, 48] on link "Latvian" at bounding box center [304, 50] width 55 height 8
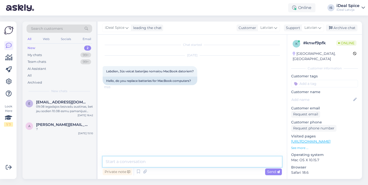
click at [124, 161] on textarea at bounding box center [192, 162] width 179 height 11
paste textarea "C&C Akropole Rīga, C&C Akropole Alfa un C&C Brīvibas 31."
type textarea "Labdien! Jā , baterijas nomaiņu mēs veicam. C&C Akropole Rīga, C&C Akropole Alf…"
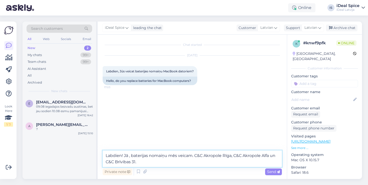
click at [194, 155] on textarea "Labdien! Jā , baterijas nomaiņu mēs veicam. C&C Akropole Rīga, C&C Akropole Alf…" at bounding box center [192, 159] width 179 height 17
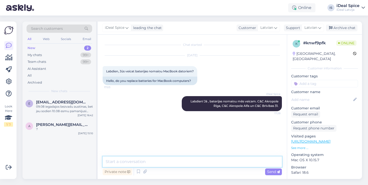
paste textarea "[URL][DOMAIN_NAME]"
type textarea "[URL][DOMAIN_NAME]"
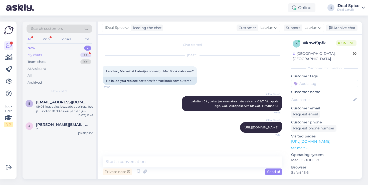
click at [70, 52] on div "My chats 99+" at bounding box center [60, 55] width 66 height 7
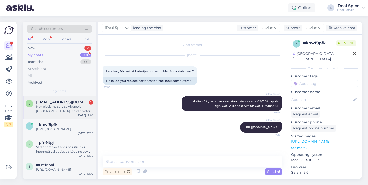
click at [57, 115] on div "l [EMAIL_ADDRESS][DOMAIN_NAME] 1 Nav pieejams serviss Akrapole [GEOGRAPHIC_DATA…" at bounding box center [60, 107] width 74 height 23
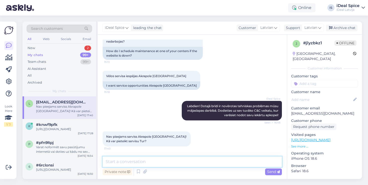
click at [162, 165] on textarea at bounding box center [192, 162] width 179 height 11
paste textarea "[DOMAIN_NAME][EMAIL_ADDRESS][DOMAIN_NAME]"
type textarea "s"
paste textarea "[DOMAIN_NAME][EMAIL_ADDRESS][DOMAIN_NAME]"
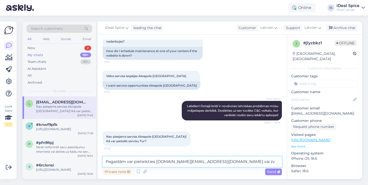
click at [155, 163] on textarea "Pagaidām var pieteikties [DOMAIN_NAME][EMAIL_ADDRESS][DOMAIN_NAME] vai zv" at bounding box center [192, 162] width 179 height 11
click at [235, 164] on textarea "Pagaidām var pieteikties pa ēpastu [DOMAIN_NAME][EMAIL_ADDRESS][DOMAIN_NAME] va…" at bounding box center [192, 162] width 179 height 11
paste textarea "[PHONE_NUMBER]"
click at [252, 165] on textarea "Pagaidām var pieteikties pa ēpastu [DOMAIN_NAME][EMAIL_ADDRESS][DOMAIN_NAME] va…" at bounding box center [192, 162] width 179 height 11
click at [252, 164] on textarea "Pagaidām var pieteikties pa ēpastu [DOMAIN_NAME][EMAIL_ADDRESS][DOMAIN_NAME] va…" at bounding box center [192, 162] width 179 height 11
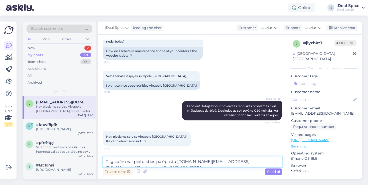
click at [250, 161] on textarea "Pagaidām var pieteikties pa ēpastu [DOMAIN_NAME][EMAIL_ADDRESS][DOMAIN_NAME] va…" at bounding box center [192, 162] width 179 height 11
click at [249, 160] on textarea "Pagaidām var pieteikties pa ēpastu [DOMAIN_NAME][EMAIL_ADDRESS][DOMAIN_NAME] va…" at bounding box center [192, 162] width 179 height 11
click at [247, 163] on textarea "Pagaidām var pieteikties pa ēpastu [DOMAIN_NAME][EMAIL_ADDRESS][DOMAIN_NAME] va…" at bounding box center [192, 162] width 179 height 11
click at [269, 160] on textarea "Pagaidām var pieteikties pa ēpastu [DOMAIN_NAME][EMAIL_ADDRESS][DOMAIN_NAME] va…" at bounding box center [192, 162] width 179 height 11
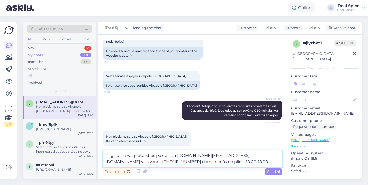
click at [106, 156] on textarea "Pagaidām var pieteikties pa ēpastu [DOMAIN_NAME][EMAIL_ADDRESS][DOMAIN_NAME] va…" at bounding box center [192, 159] width 179 height 17
click at [186, 155] on textarea "Pašlaik tehnisku iemeslu dēļ Pagaidām var pieteikties pa ēpastu [DOMAIN_NAME][E…" at bounding box center [192, 159] width 179 height 17
type textarea "Pašlaik tehnisku iemeslu dēļ var pieteikties pa ēpastu [DOMAIN_NAME][EMAIL_ADDR…"
click at [277, 174] on span "Send" at bounding box center [273, 172] width 13 height 5
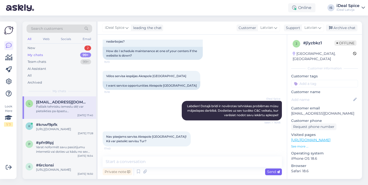
scroll to position [65, 0]
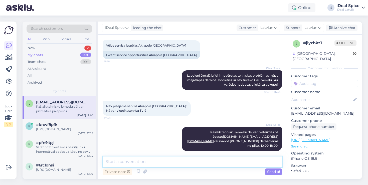
click at [219, 159] on textarea at bounding box center [192, 162] width 179 height 11
type textarea "V"
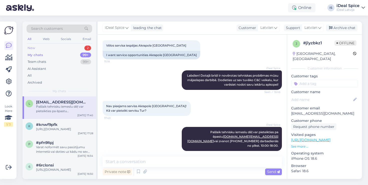
click at [36, 48] on div "New 2" at bounding box center [60, 48] width 66 height 7
